Goal: Task Accomplishment & Management: Complete application form

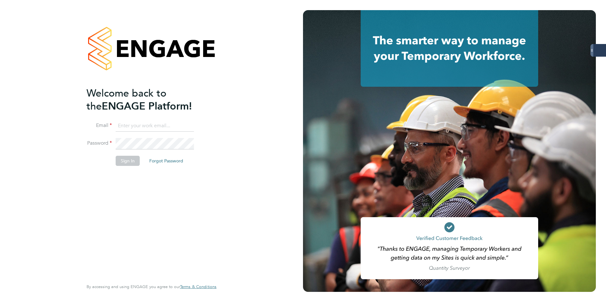
click at [136, 126] on input at bounding box center [155, 125] width 78 height 11
type input "[PERSON_NAME][EMAIL_ADDRESS][PERSON_NAME][DOMAIN_NAME]"
click at [127, 161] on button "Sign In" at bounding box center [128, 161] width 24 height 10
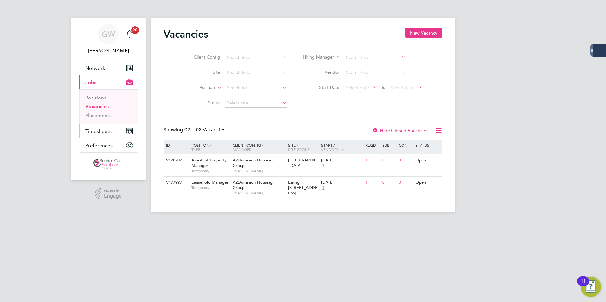
click at [101, 129] on span "Timesheets" at bounding box center [98, 131] width 26 height 6
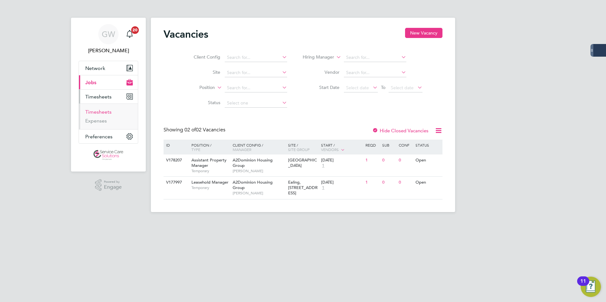
click at [102, 112] on link "Timesheets" at bounding box center [98, 112] width 26 height 6
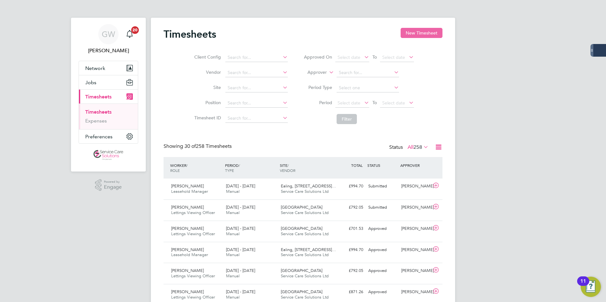
click at [414, 32] on button "New Timesheet" at bounding box center [422, 33] width 42 height 10
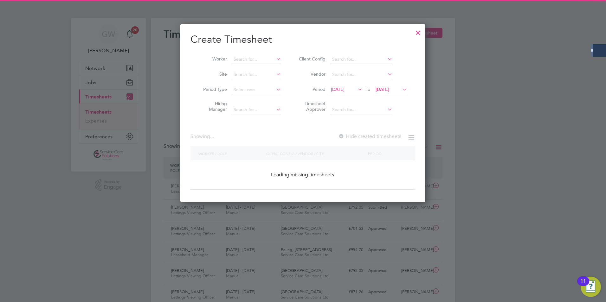
scroll to position [1262, 245]
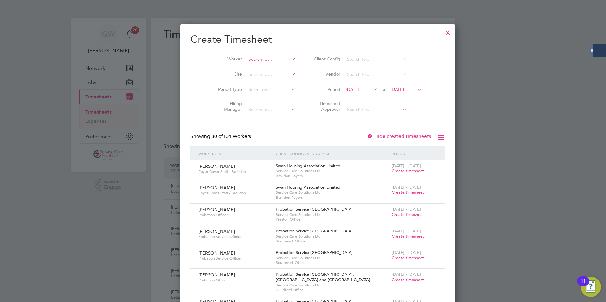
click at [246, 59] on input at bounding box center [271, 59] width 50 height 9
click at [272, 68] on b "Bennett" at bounding box center [290, 67] width 37 height 5
type input "Jennifer Bennett"
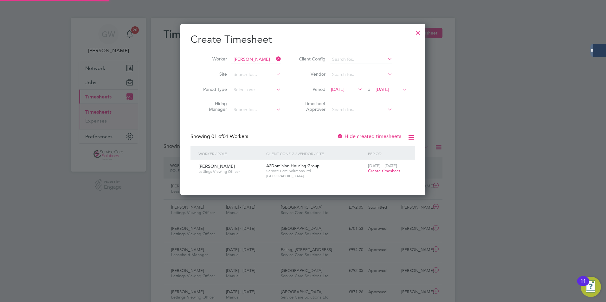
scroll to position [171, 245]
click at [379, 172] on span "Create timesheet" at bounding box center [384, 170] width 32 height 5
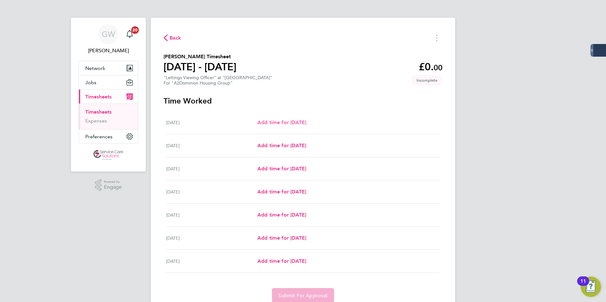
click at [296, 121] on span "Add time for Mon 18 Aug" at bounding box center [281, 123] width 49 height 6
select select "60"
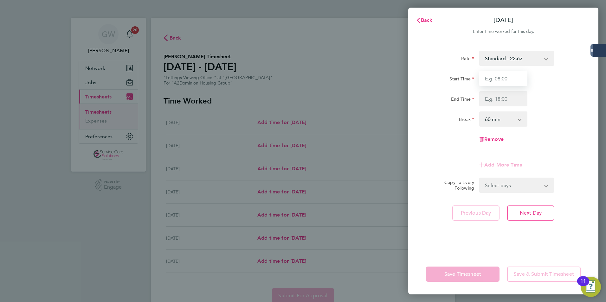
click at [503, 78] on input "Start Time" at bounding box center [503, 78] width 48 height 15
type input "09:00"
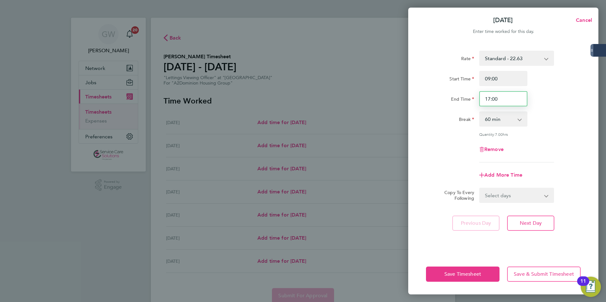
click at [501, 100] on input "17:00" at bounding box center [503, 98] width 48 height 15
click at [489, 100] on input "17:00" at bounding box center [503, 98] width 48 height 15
type input "19:30"
click at [476, 154] on div "Remove" at bounding box center [504, 149] width 160 height 15
click at [530, 222] on span "Next Day" at bounding box center [531, 223] width 22 height 6
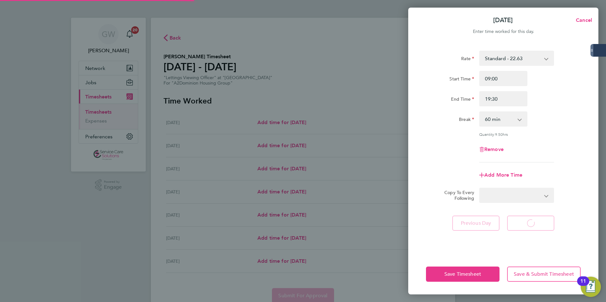
select select "60"
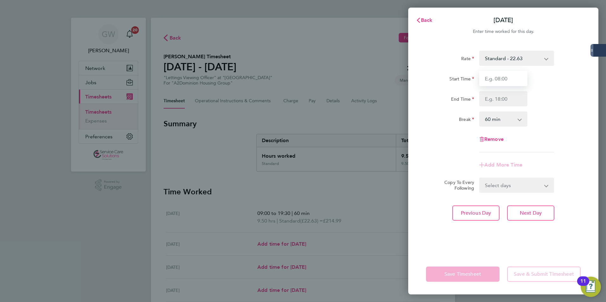
click at [501, 82] on input "Start Time" at bounding box center [503, 78] width 48 height 15
type input "09:00"
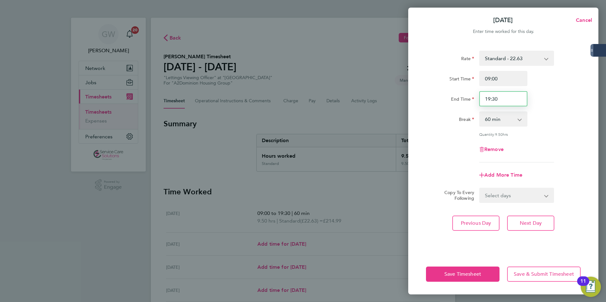
click at [499, 99] on input "19:30" at bounding box center [503, 98] width 48 height 15
type input "17:00"
click at [516, 223] on button "Next Day" at bounding box center [530, 223] width 47 height 15
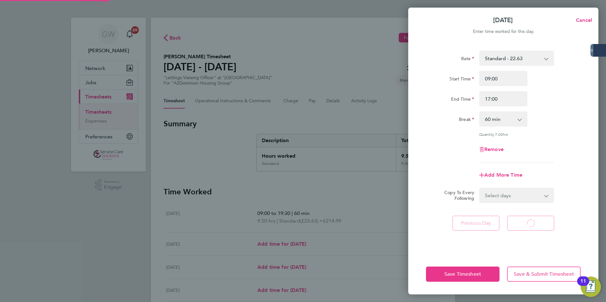
select select "60"
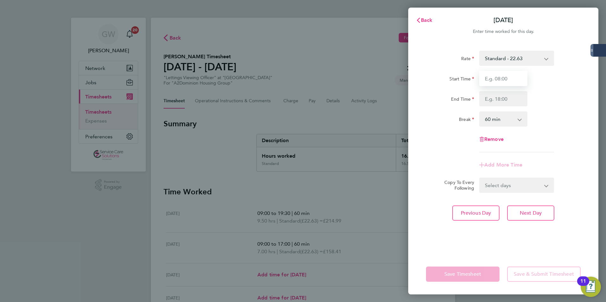
click at [494, 81] on input "Start Time" at bounding box center [503, 78] width 48 height 15
type input "09:00"
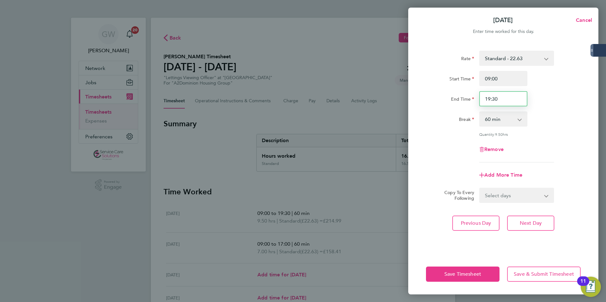
click at [490, 99] on input "19:30" at bounding box center [503, 98] width 48 height 15
type input "18:30"
click at [561, 132] on div "Quantity: 9.50 hrs" at bounding box center [504, 134] width 160 height 5
click at [531, 225] on span "Next Day" at bounding box center [531, 223] width 22 height 6
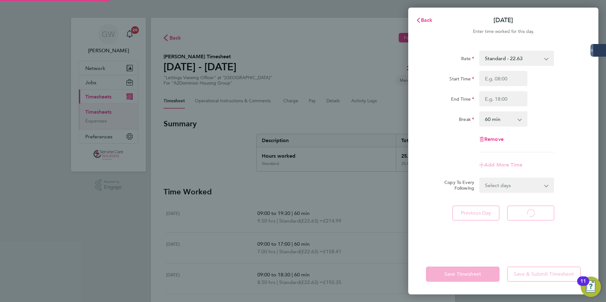
select select "60"
click at [491, 81] on input "Start Time" at bounding box center [503, 78] width 48 height 15
type input "09:00"
drag, startPoint x: 489, startPoint y: 98, endPoint x: 490, endPoint y: 104, distance: 6.2
click at [489, 98] on input "End Time" at bounding box center [503, 98] width 48 height 15
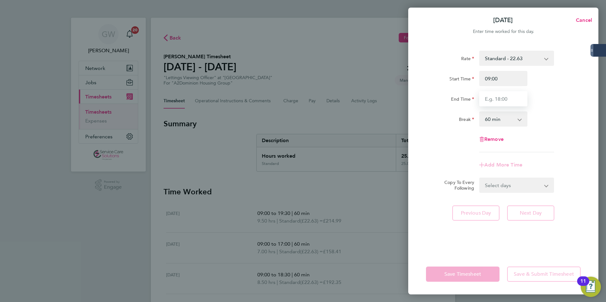
type input "17:00"
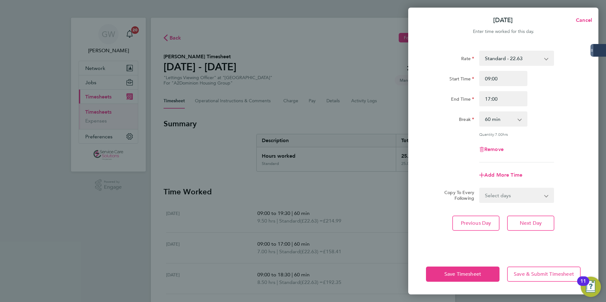
click at [466, 127] on div "Rate Standard - 22.63 Start Time 09:00 End Time 17:00 Break 0 min 15 min 30 min…" at bounding box center [503, 107] width 155 height 112
click at [528, 222] on span "Next Day" at bounding box center [531, 223] width 22 height 6
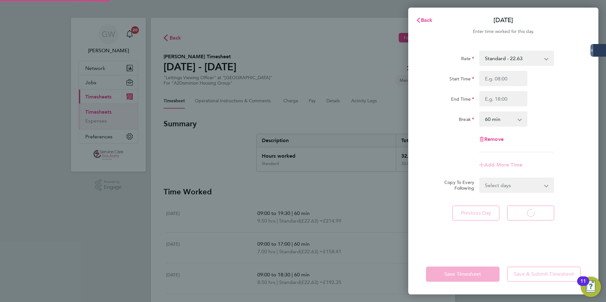
select select "60"
click at [498, 83] on input "Start Time" at bounding box center [503, 78] width 48 height 15
type input "09:00"
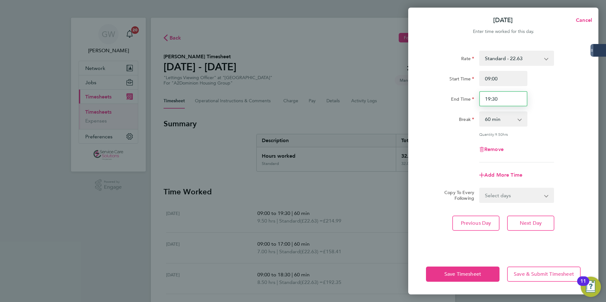
click at [496, 96] on input "19:30" at bounding box center [503, 98] width 48 height 15
drag, startPoint x: 502, startPoint y: 100, endPoint x: 480, endPoint y: 100, distance: 21.6
click at [480, 100] on input "19:30" at bounding box center [503, 98] width 48 height 15
type input "17:00"
click at [455, 112] on div "Break" at bounding box center [450, 118] width 48 height 13
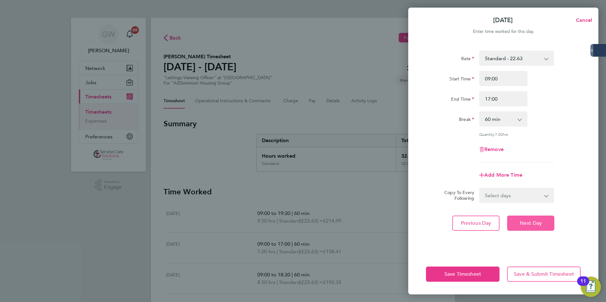
click at [534, 228] on button "Next Day" at bounding box center [530, 223] width 47 height 15
select select "60"
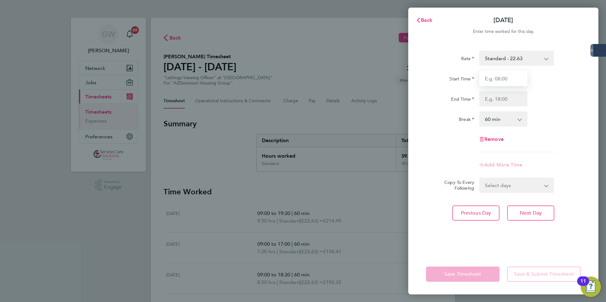
click at [497, 82] on input "Start Time" at bounding box center [503, 78] width 48 height 15
click at [481, 80] on input "Start Time" at bounding box center [503, 78] width 48 height 15
type input "08:00"
click at [508, 98] on input "End Time" at bounding box center [503, 98] width 48 height 15
type input "10:00"
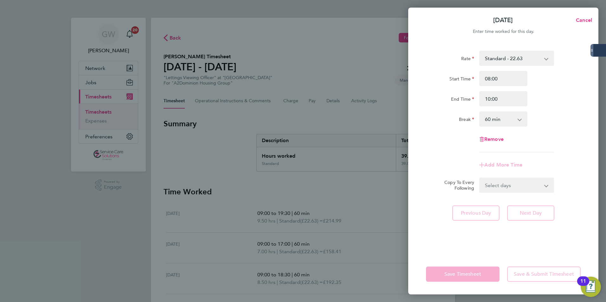
click at [461, 119] on label "Break" at bounding box center [466, 121] width 15 height 8
click at [480, 119] on select "0 min 15 min 30 min 45 min 60 min 75 min 90 min" at bounding box center [499, 119] width 39 height 14
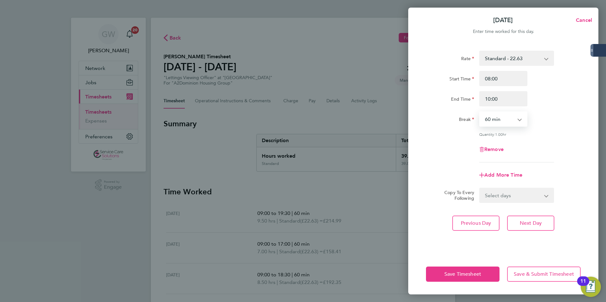
click at [431, 142] on div "Remove" at bounding box center [504, 149] width 160 height 15
click at [487, 96] on input "10:00" at bounding box center [503, 98] width 48 height 15
click at [496, 122] on select "0 min 15 min 30 min 45 min 60 min 75 min 90 min" at bounding box center [499, 119] width 39 height 14
select select "0"
click at [480, 112] on select "0 min 15 min 30 min 45 min 60 min 75 min 90 min" at bounding box center [499, 119] width 39 height 14
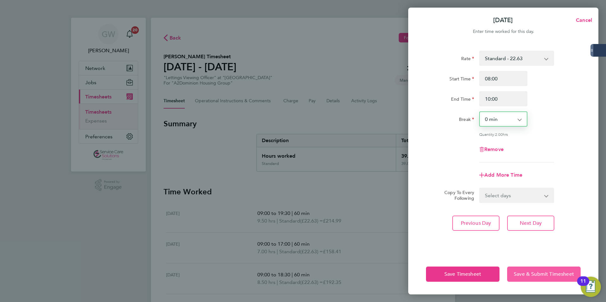
click at [547, 277] on span "Save & Submit Timesheet" at bounding box center [544, 274] width 60 height 6
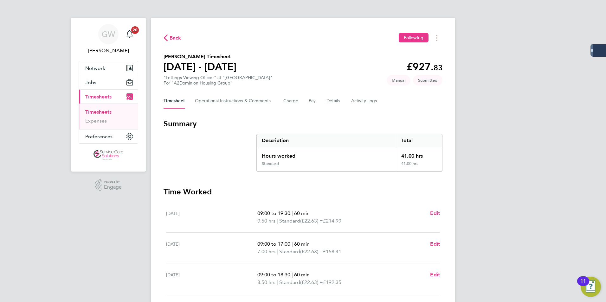
click at [56, 213] on div "GW George Westhead Notifications 20 Applications: Network Businesses Sites Work…" at bounding box center [303, 233] width 606 height 466
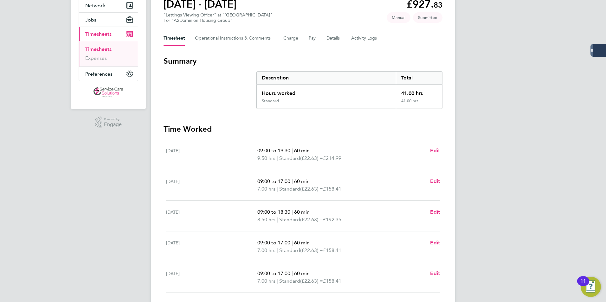
scroll to position [63, 0]
click at [35, 190] on div "GW George Westhead Notifications 20 Applications: Network Businesses Sites Work…" at bounding box center [303, 170] width 606 height 466
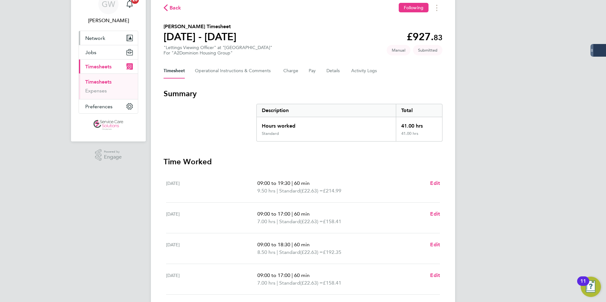
scroll to position [0, 0]
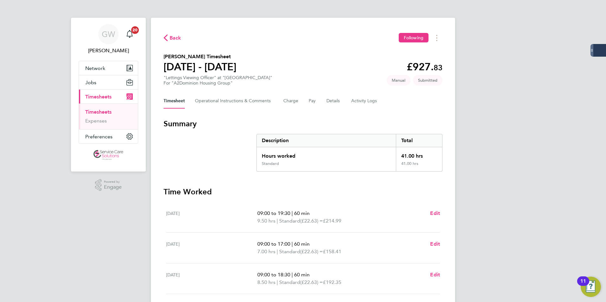
click at [97, 110] on link "Timesheets" at bounding box center [98, 112] width 26 height 6
